Goal: Task Accomplishment & Management: Manage account settings

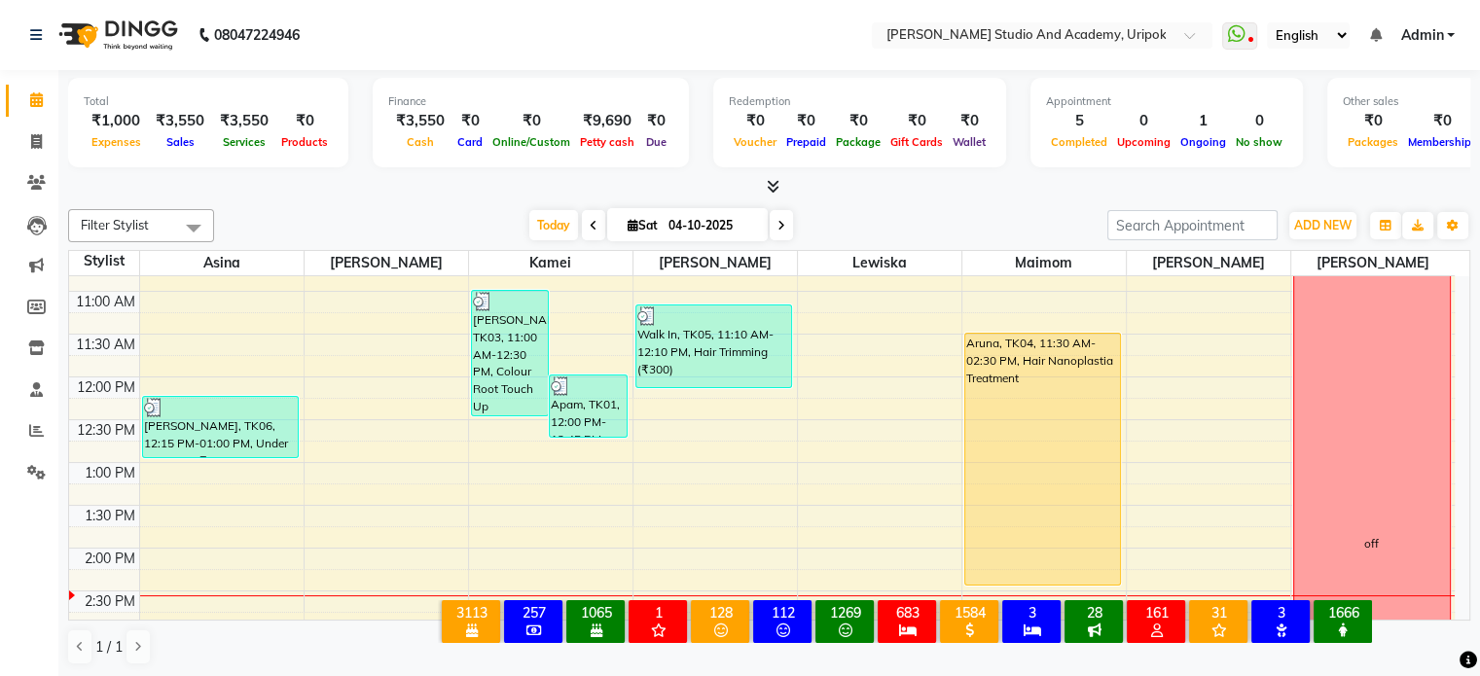
scroll to position [19, 0]
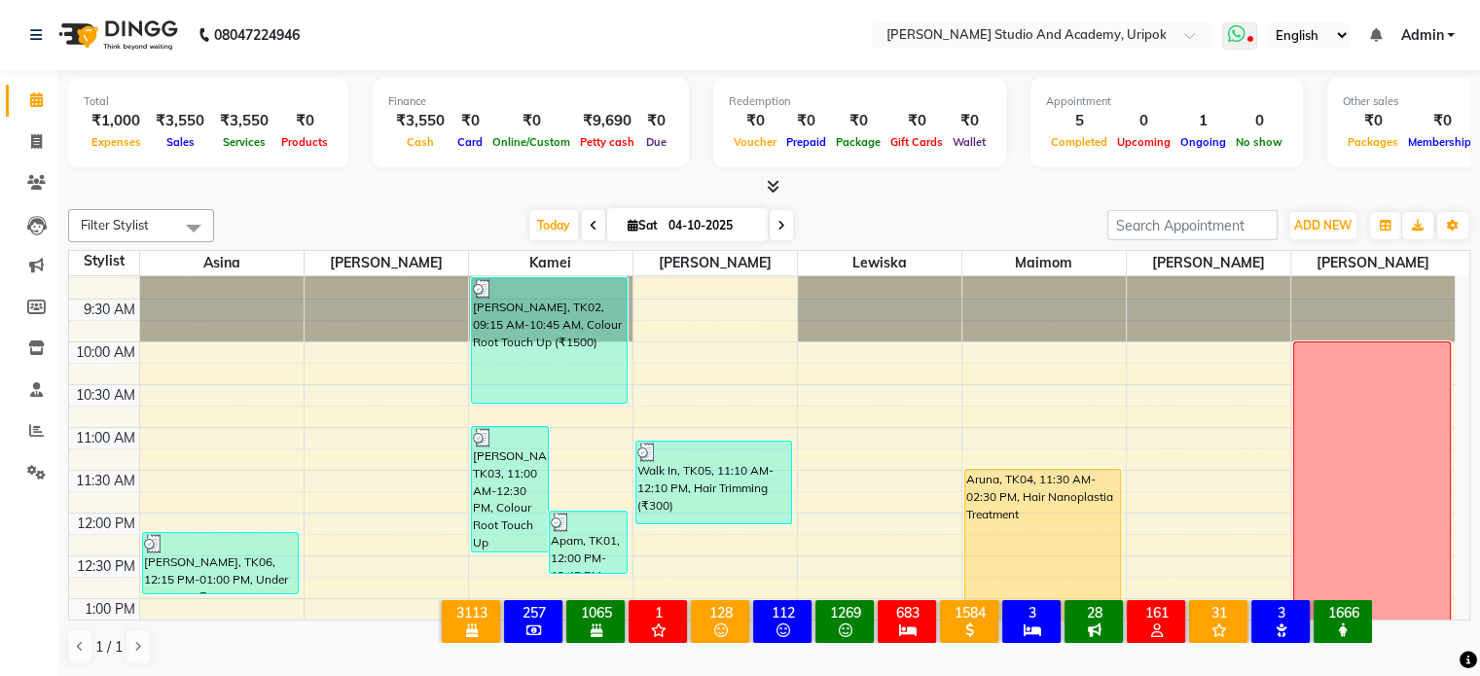
click at [1249, 39] on icon at bounding box center [1251, 41] width 6 height 10
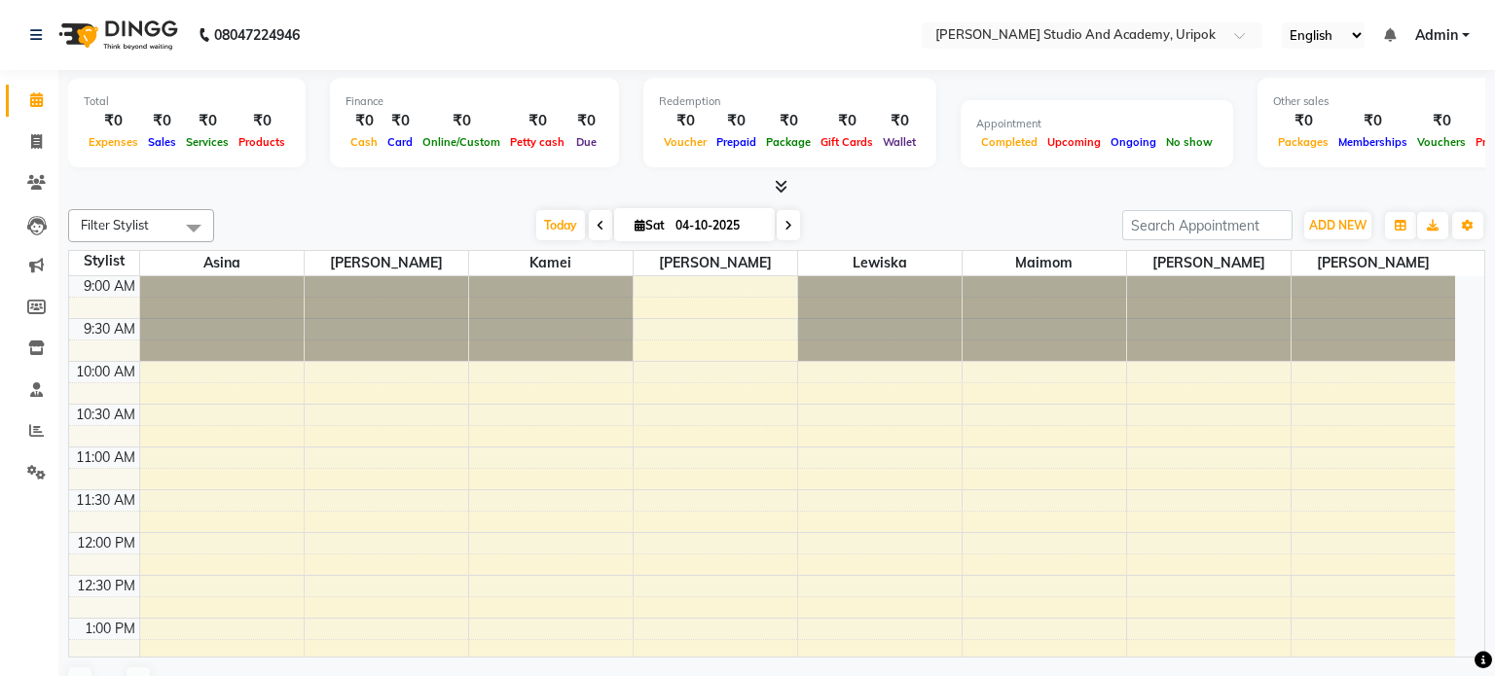
select select "en"
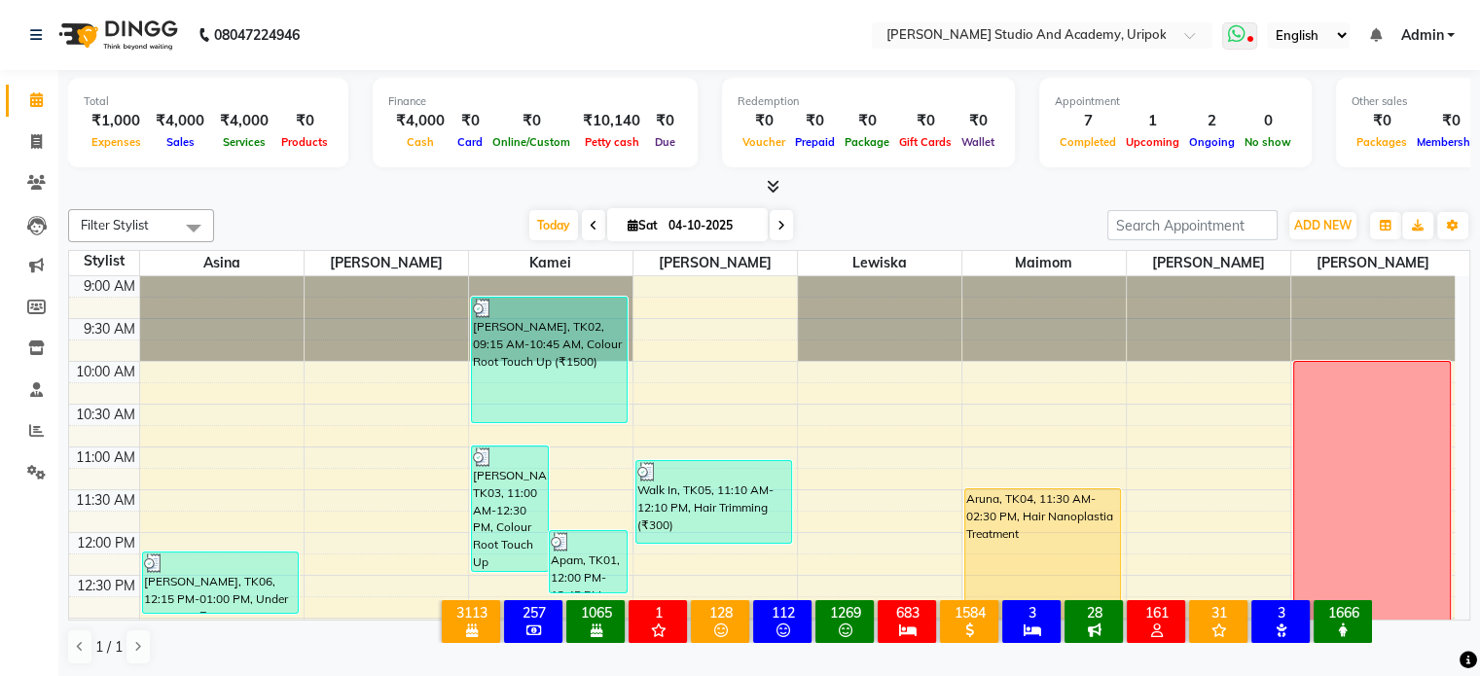
click at [1245, 30] on icon at bounding box center [1236, 33] width 18 height 19
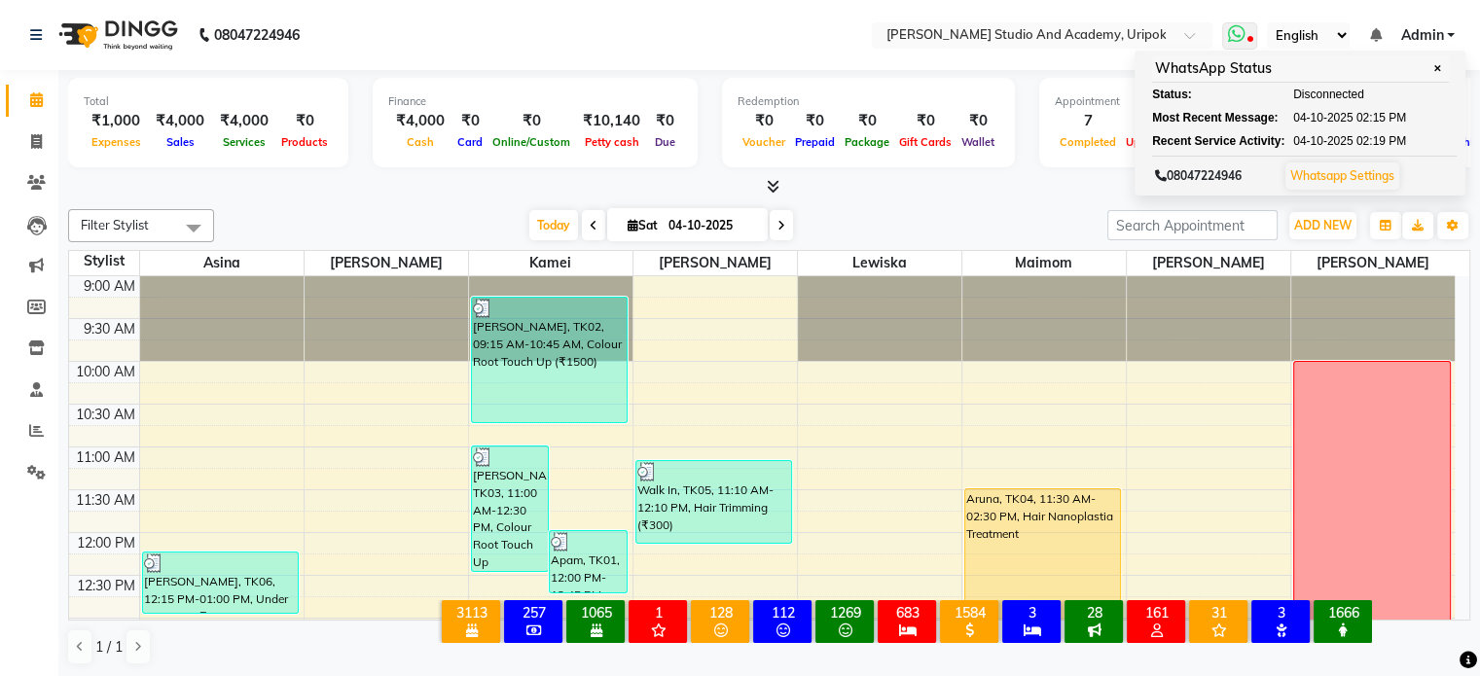
click at [1364, 176] on link "Whatsapp Settings" at bounding box center [1342, 175] width 104 height 15
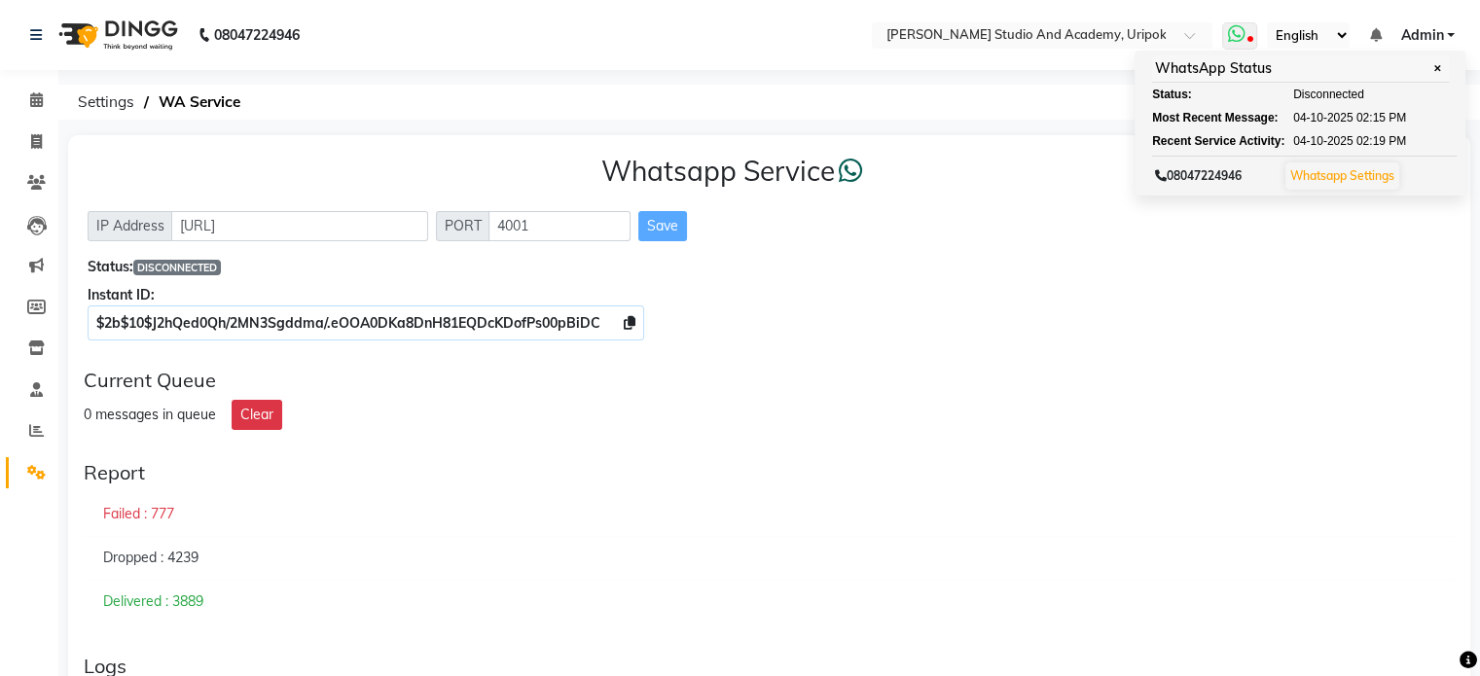
click at [1290, 168] on link "Whatsapp Settings" at bounding box center [1342, 175] width 104 height 15
